Goal: Task Accomplishment & Management: Manage account settings

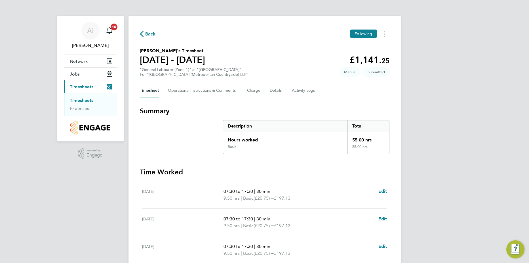
scroll to position [142, 0]
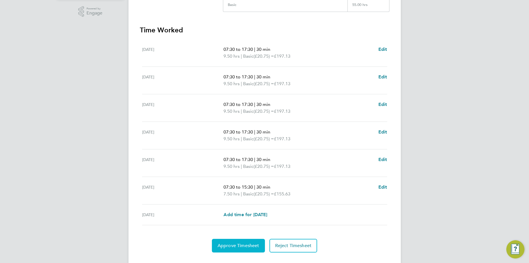
click at [238, 247] on span "Approve Timesheet" at bounding box center [239, 246] width 42 height 6
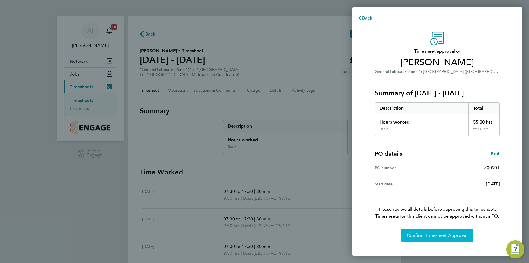
click at [438, 235] on span "Confirm Timesheet Approval" at bounding box center [437, 235] width 61 height 6
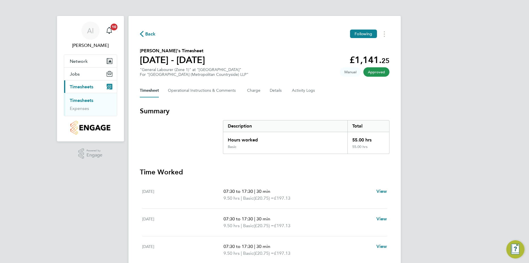
click at [87, 98] on link "Timesheets" at bounding box center [82, 100] width 24 height 5
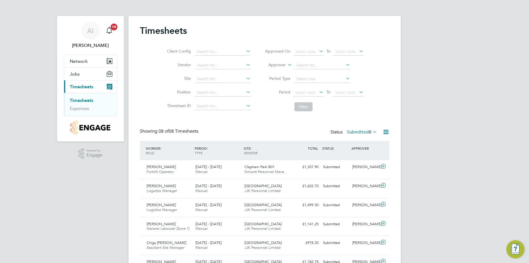
click at [371, 132] on icon at bounding box center [371, 132] width 0 height 8
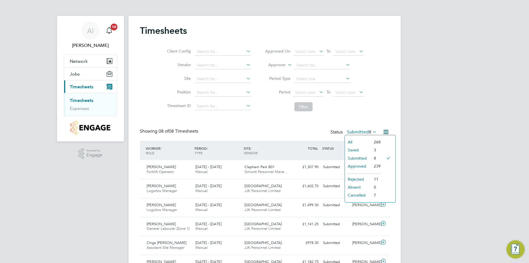
click at [385, 131] on icon at bounding box center [385, 131] width 7 height 7
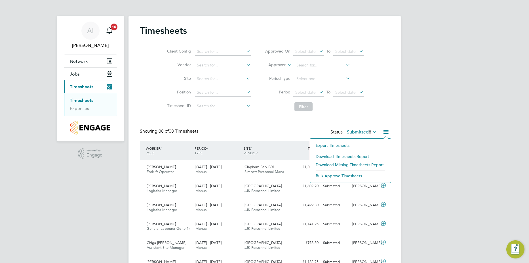
click at [353, 176] on li "Bulk Approve Timesheets" at bounding box center [350, 176] width 75 height 8
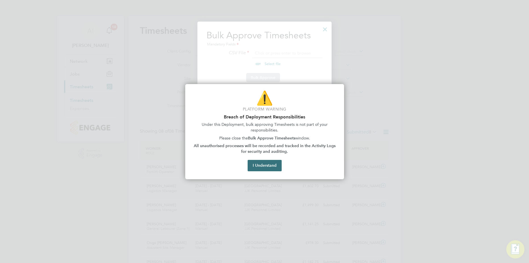
click at [267, 166] on button "I Understand" at bounding box center [265, 165] width 34 height 11
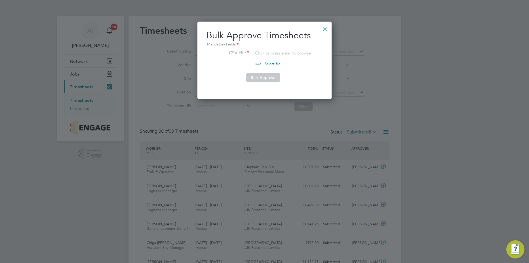
click at [325, 28] on div at bounding box center [325, 28] width 10 height 10
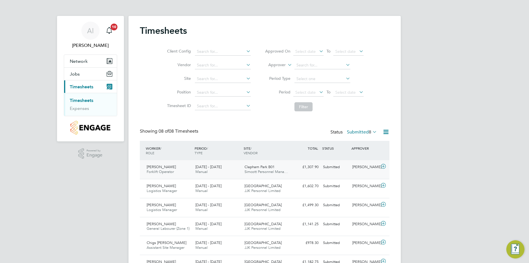
click at [383, 167] on icon at bounding box center [383, 166] width 7 height 5
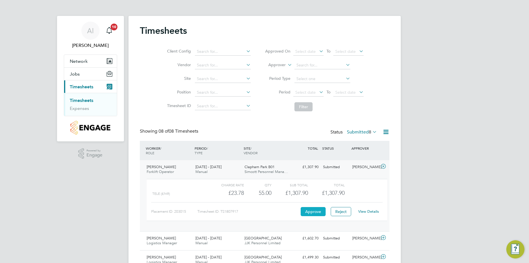
click at [314, 211] on button "Approve" at bounding box center [313, 211] width 25 height 9
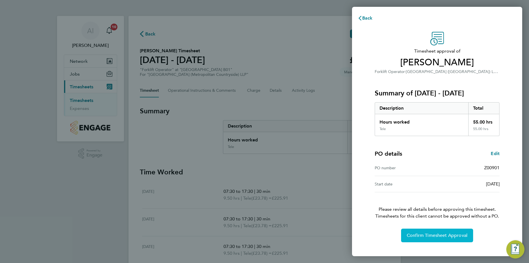
click at [428, 236] on span "Confirm Timesheet Approval" at bounding box center [437, 235] width 61 height 6
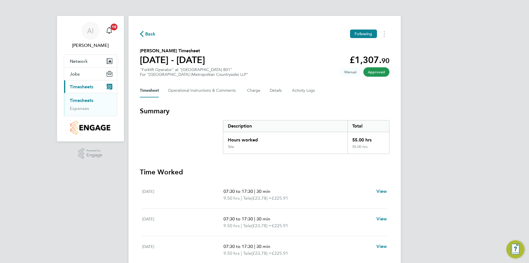
click at [88, 101] on link "Timesheets" at bounding box center [82, 100] width 24 height 5
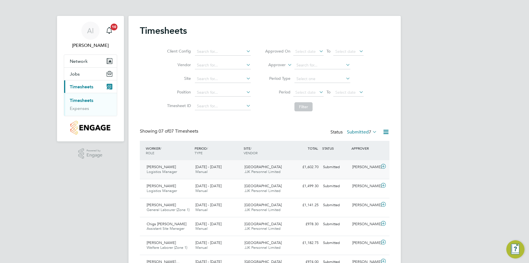
click at [385, 167] on icon at bounding box center [383, 166] width 7 height 5
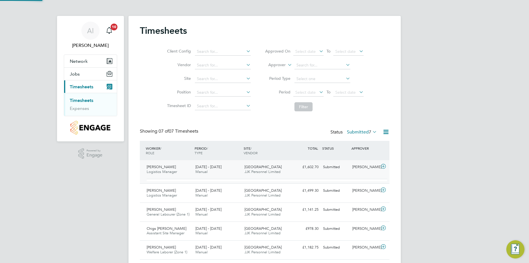
scroll to position [3, 3]
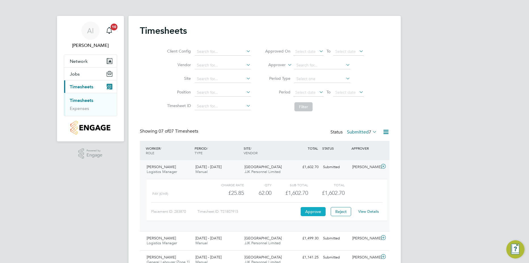
click at [315, 212] on button "Approve" at bounding box center [313, 211] width 25 height 9
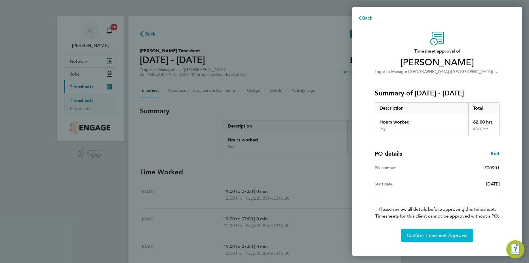
click at [426, 237] on span "Confirm Timesheet Approval" at bounding box center [437, 235] width 61 height 6
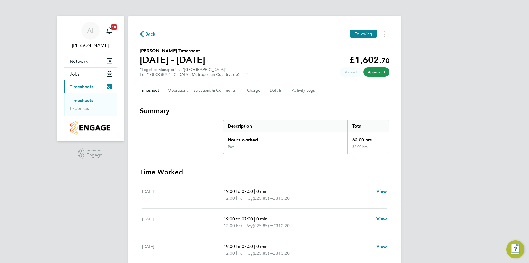
click at [85, 100] on link "Timesheets" at bounding box center [82, 100] width 24 height 5
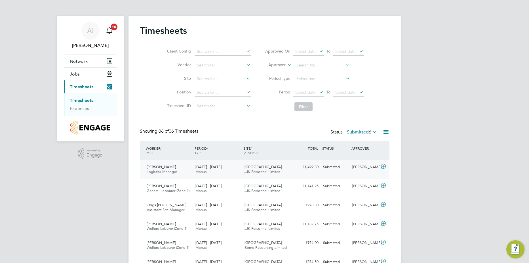
click at [384, 167] on icon at bounding box center [383, 166] width 7 height 5
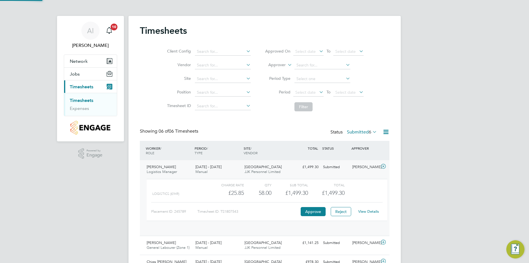
scroll to position [10, 55]
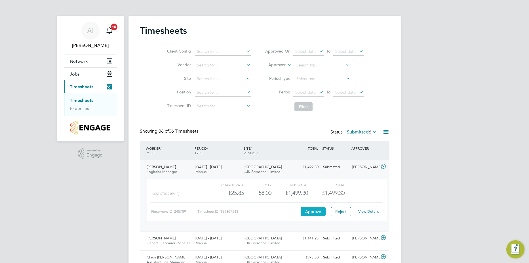
click at [313, 212] on button "Approve" at bounding box center [313, 211] width 25 height 9
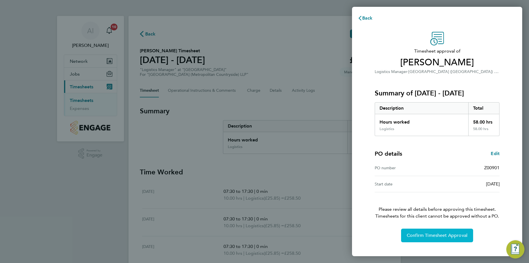
click at [439, 237] on span "Confirm Timesheet Approval" at bounding box center [437, 235] width 61 height 6
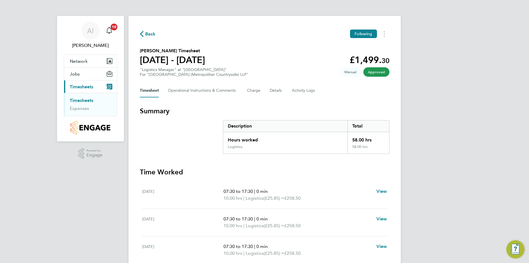
click at [86, 88] on span "Timesheets" at bounding box center [82, 86] width 24 height 5
click at [81, 100] on link "Timesheets" at bounding box center [82, 100] width 24 height 5
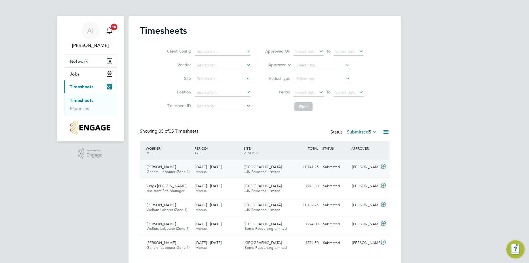
click at [382, 168] on icon at bounding box center [383, 166] width 7 height 5
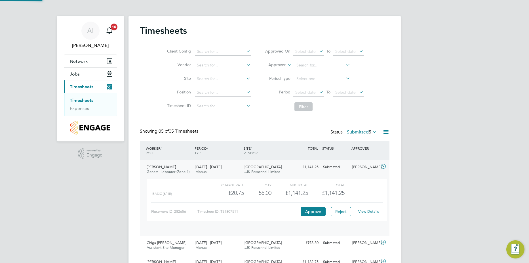
scroll to position [10, 55]
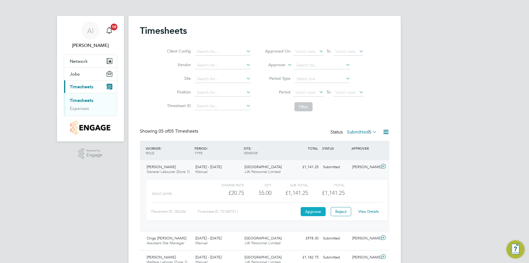
click at [310, 210] on button "Approve" at bounding box center [313, 211] width 25 height 9
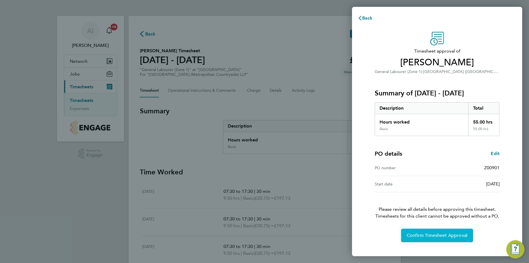
click at [445, 236] on span "Confirm Timesheet Approval" at bounding box center [437, 235] width 61 height 6
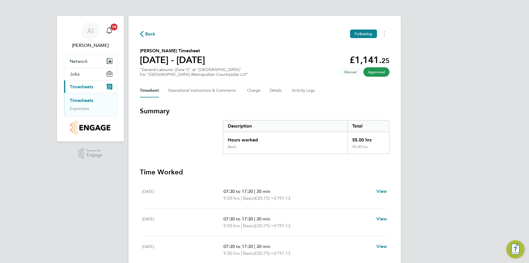
click at [84, 99] on link "Timesheets" at bounding box center [82, 100] width 24 height 5
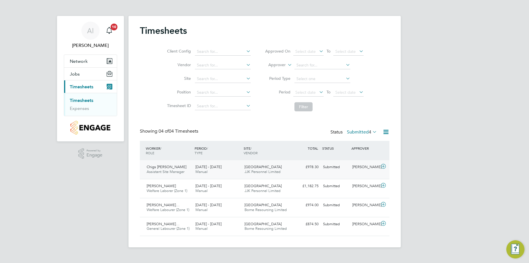
click at [382, 168] on icon at bounding box center [383, 166] width 7 height 5
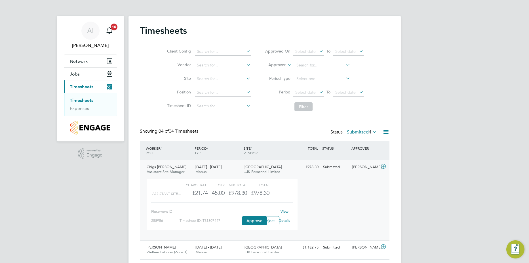
scroll to position [10, 55]
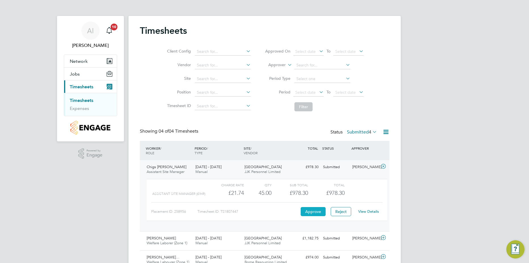
click at [304, 212] on button "Approve" at bounding box center [313, 211] width 25 height 9
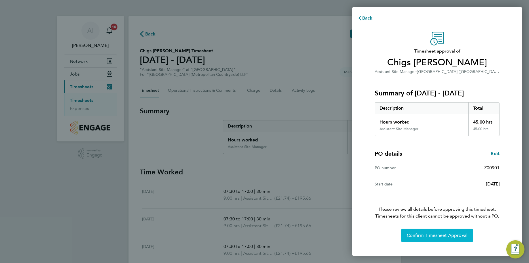
click at [429, 237] on span "Confirm Timesheet Approval" at bounding box center [437, 235] width 61 height 6
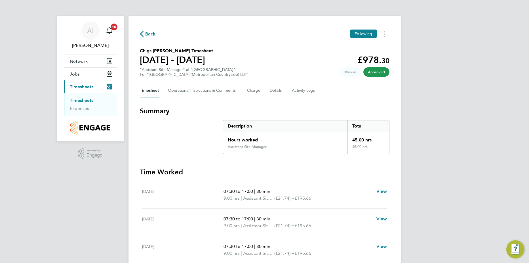
click at [87, 101] on link "Timesheets" at bounding box center [82, 100] width 24 height 5
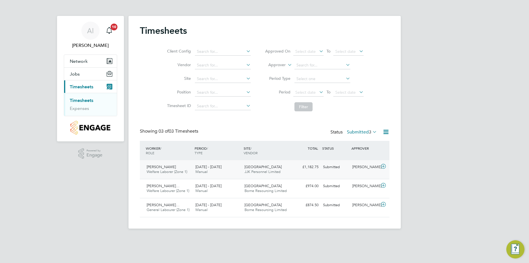
click at [270, 172] on span "JJK Personnel Limited" at bounding box center [263, 171] width 36 height 5
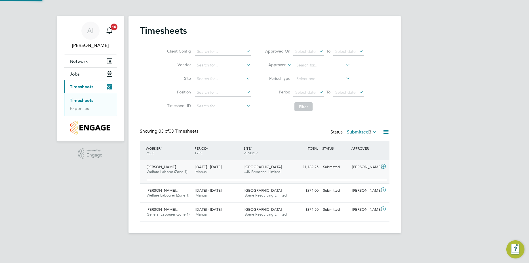
scroll to position [10, 55]
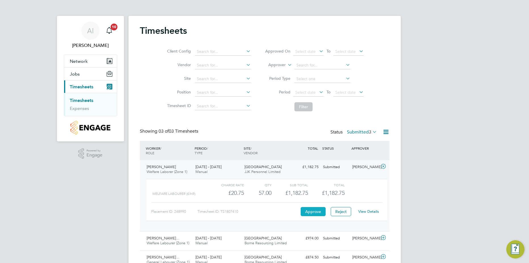
click at [311, 207] on button "Approve" at bounding box center [313, 211] width 25 height 9
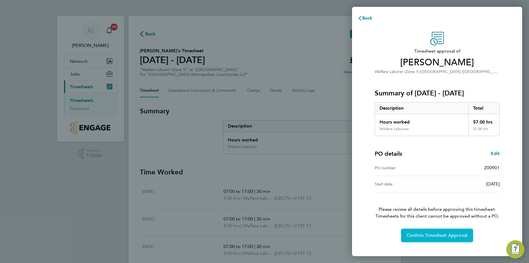
click at [469, 237] on button "Confirm Timesheet Approval" at bounding box center [437, 235] width 72 height 14
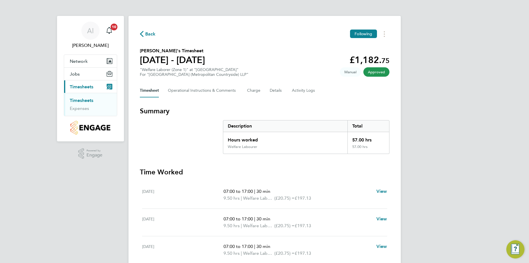
click at [87, 101] on link "Timesheets" at bounding box center [82, 100] width 24 height 5
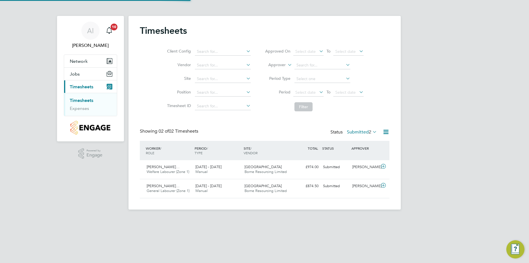
scroll to position [14, 49]
click at [85, 102] on link "Timesheets" at bounding box center [82, 100] width 24 height 5
click at [78, 64] on button "Network" at bounding box center [90, 61] width 53 height 12
click at [77, 63] on span "Network" at bounding box center [79, 60] width 18 height 5
click at [77, 109] on link "Expenses" at bounding box center [79, 108] width 19 height 5
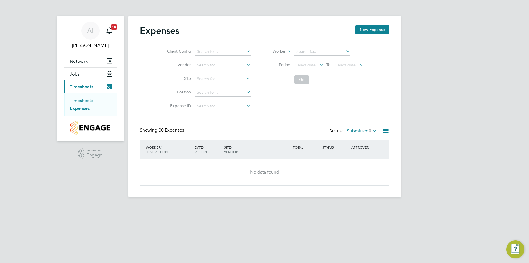
click at [77, 102] on link "Timesheets" at bounding box center [82, 100] width 24 height 5
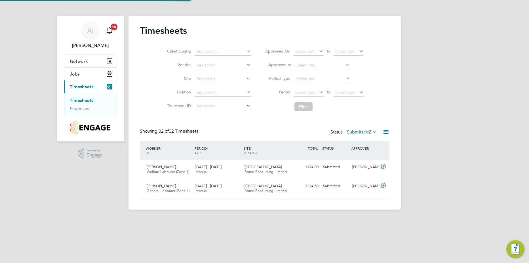
scroll to position [14, 49]
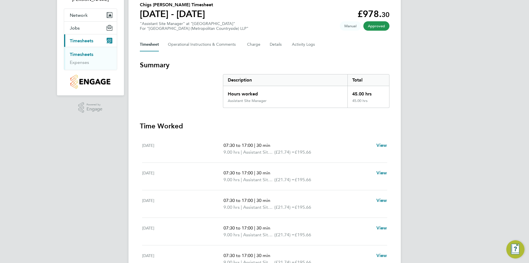
scroll to position [57, 0]
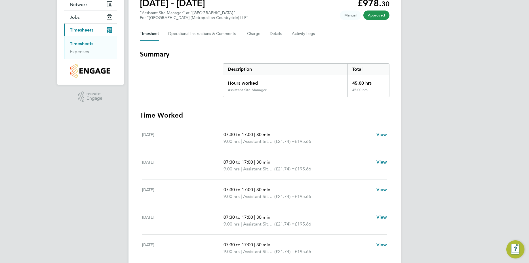
click at [87, 44] on link "Timesheets" at bounding box center [82, 43] width 24 height 5
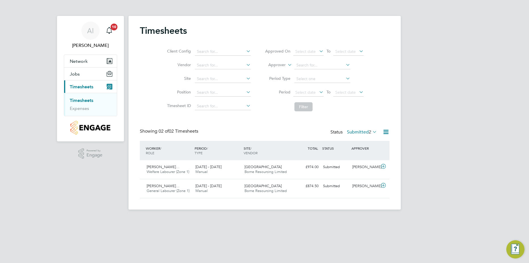
scroll to position [14, 49]
